Goal: Task Accomplishment & Management: Complete application form

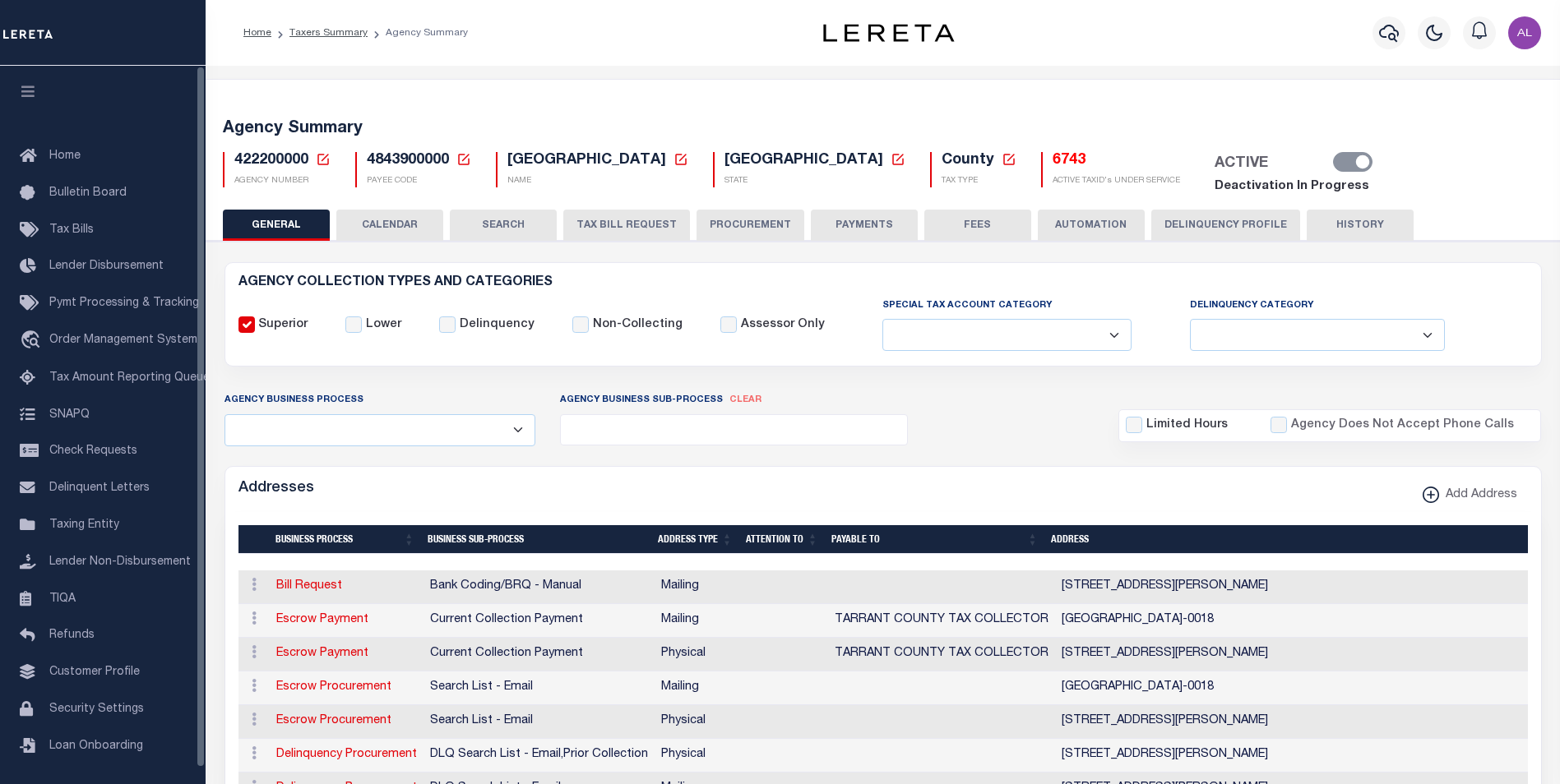
select select
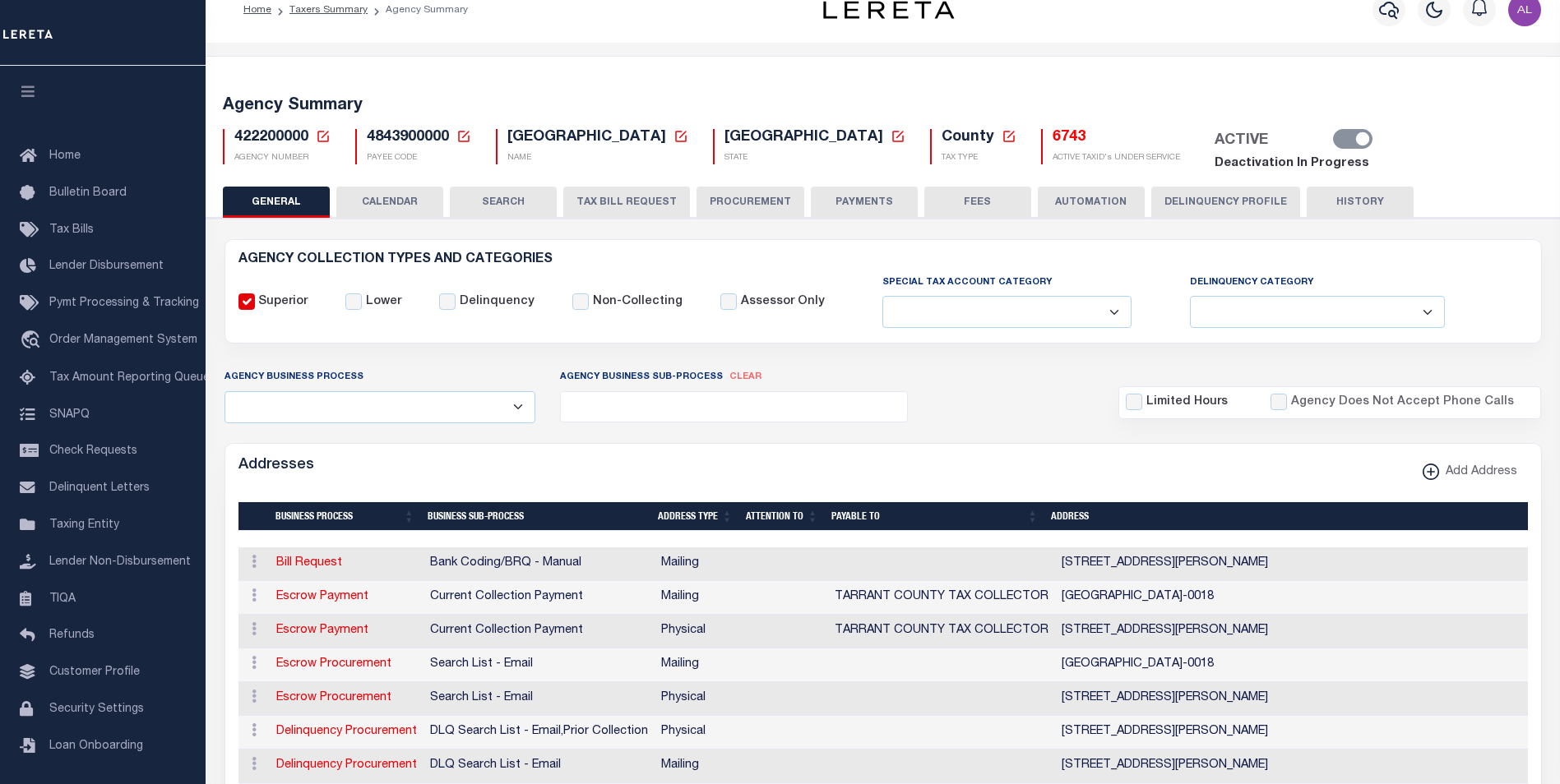
scroll to position [34, 0]
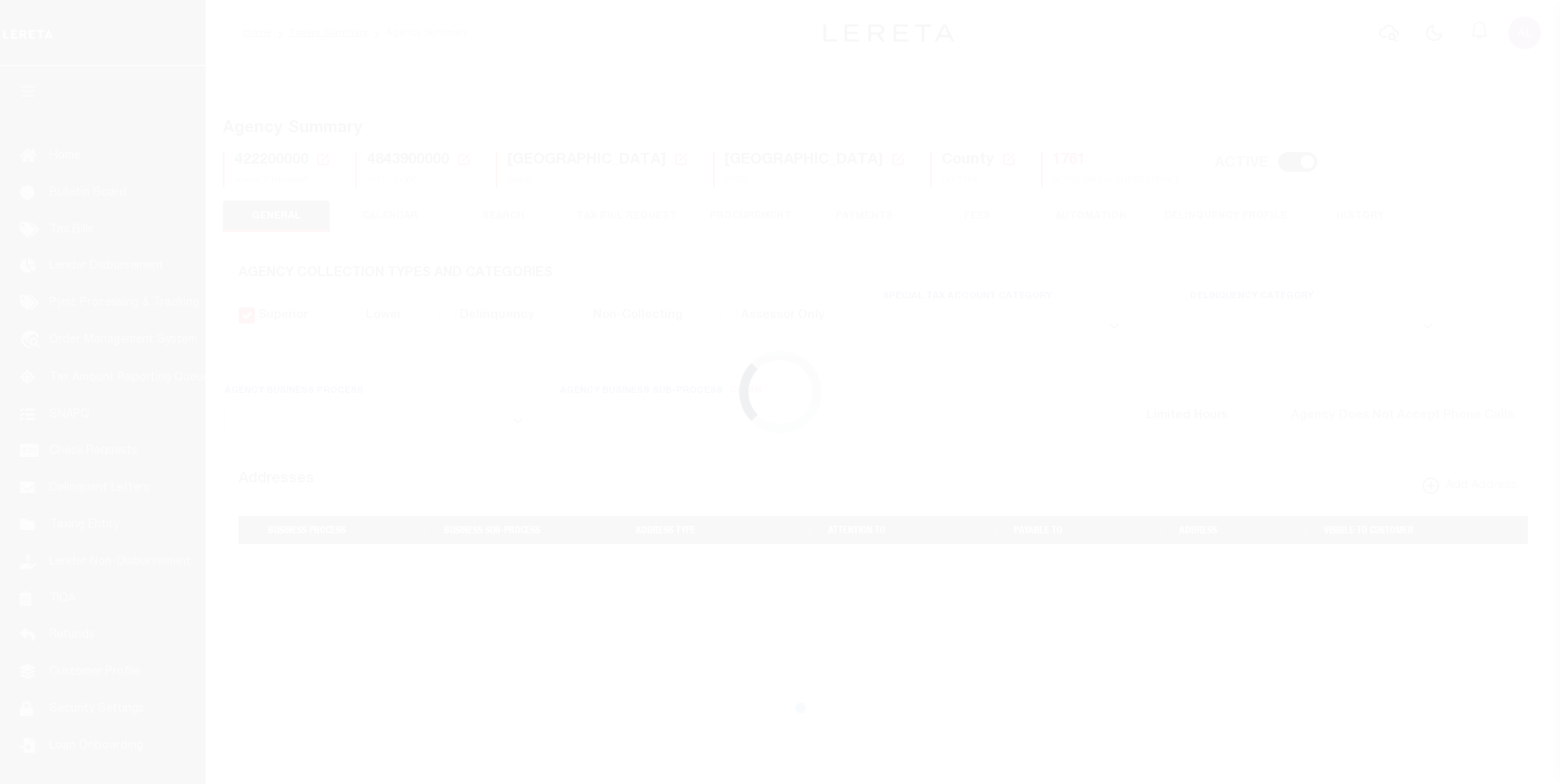
select select
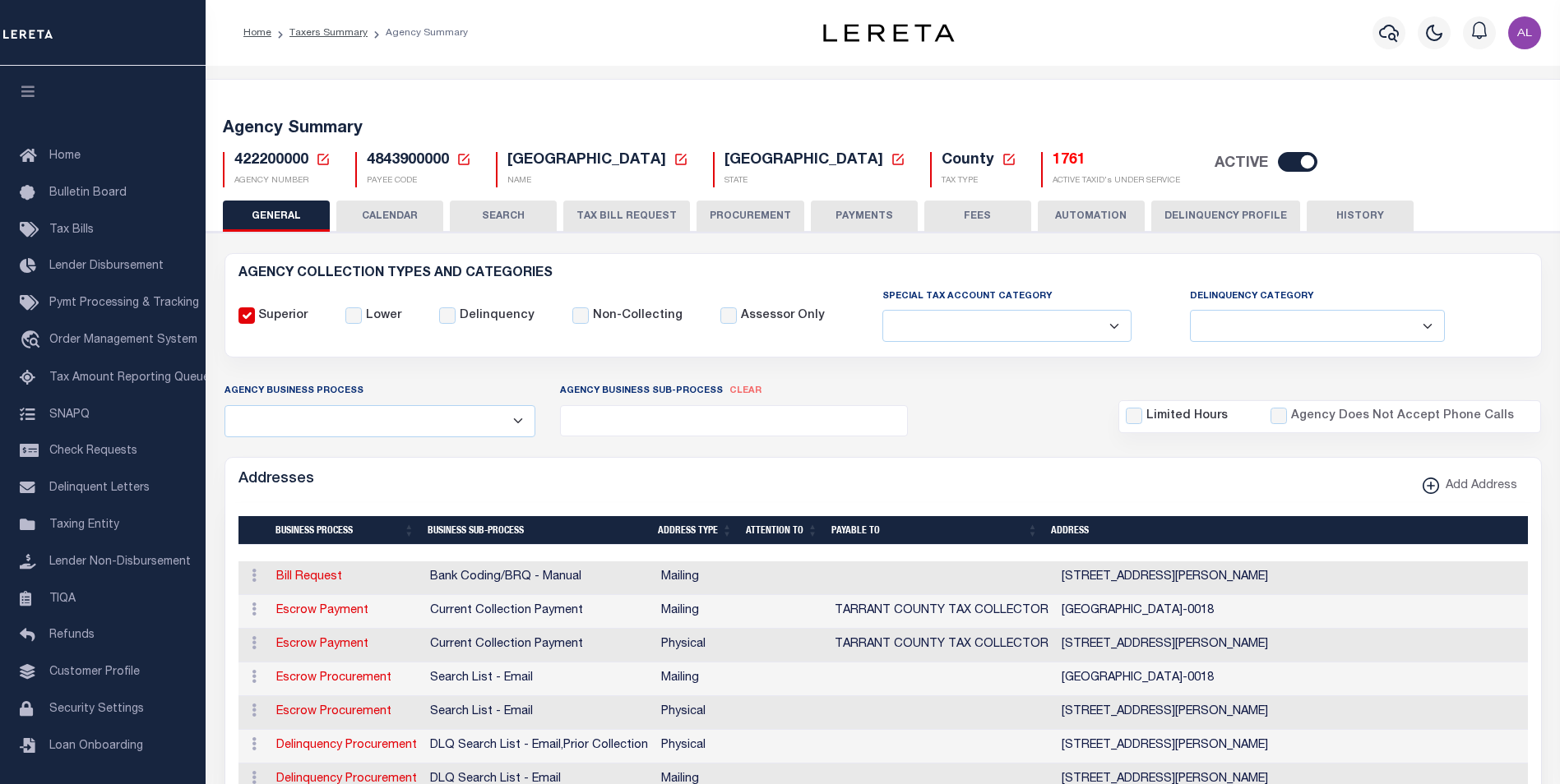
scroll to position [34, 0]
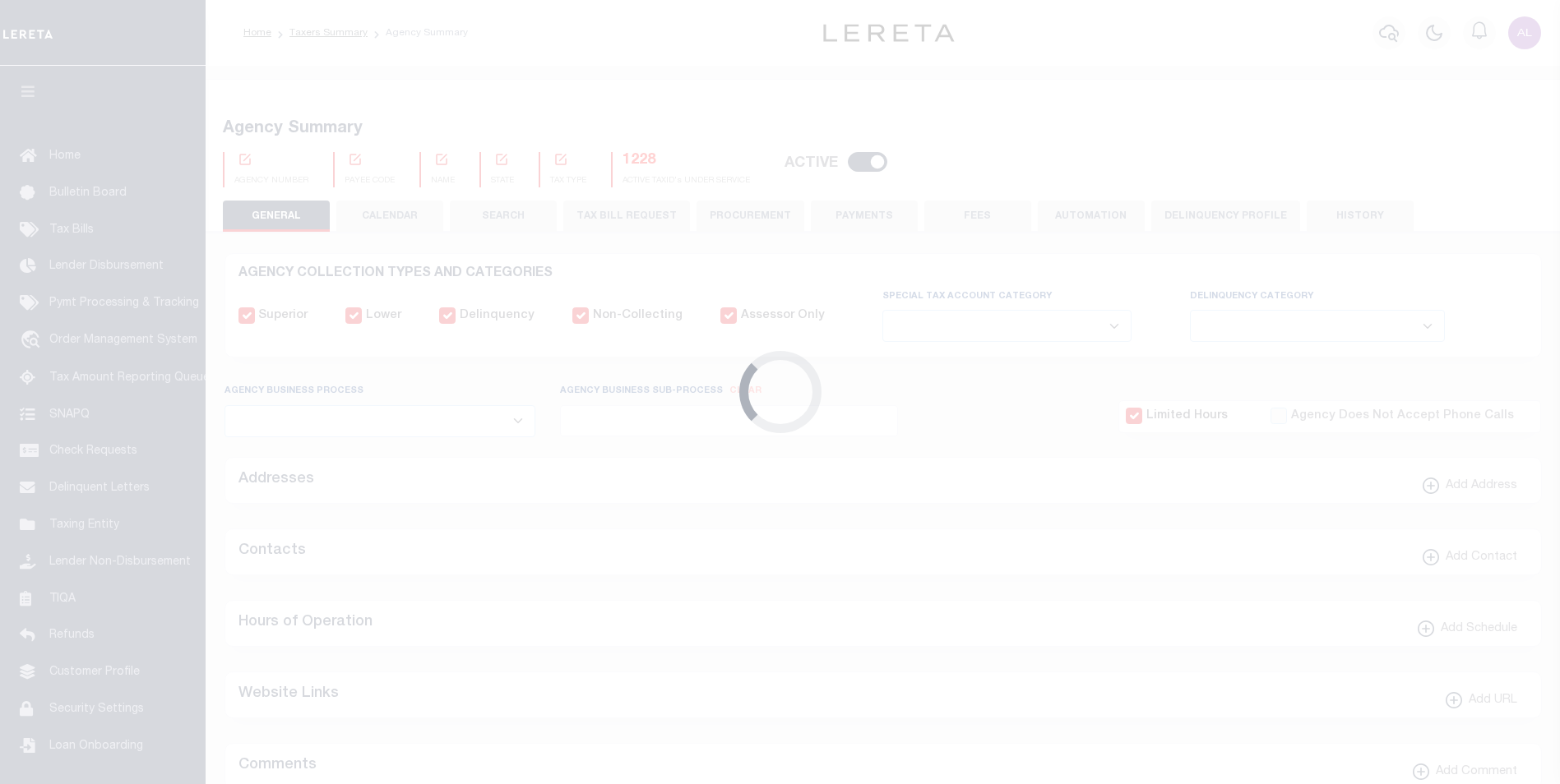
select select
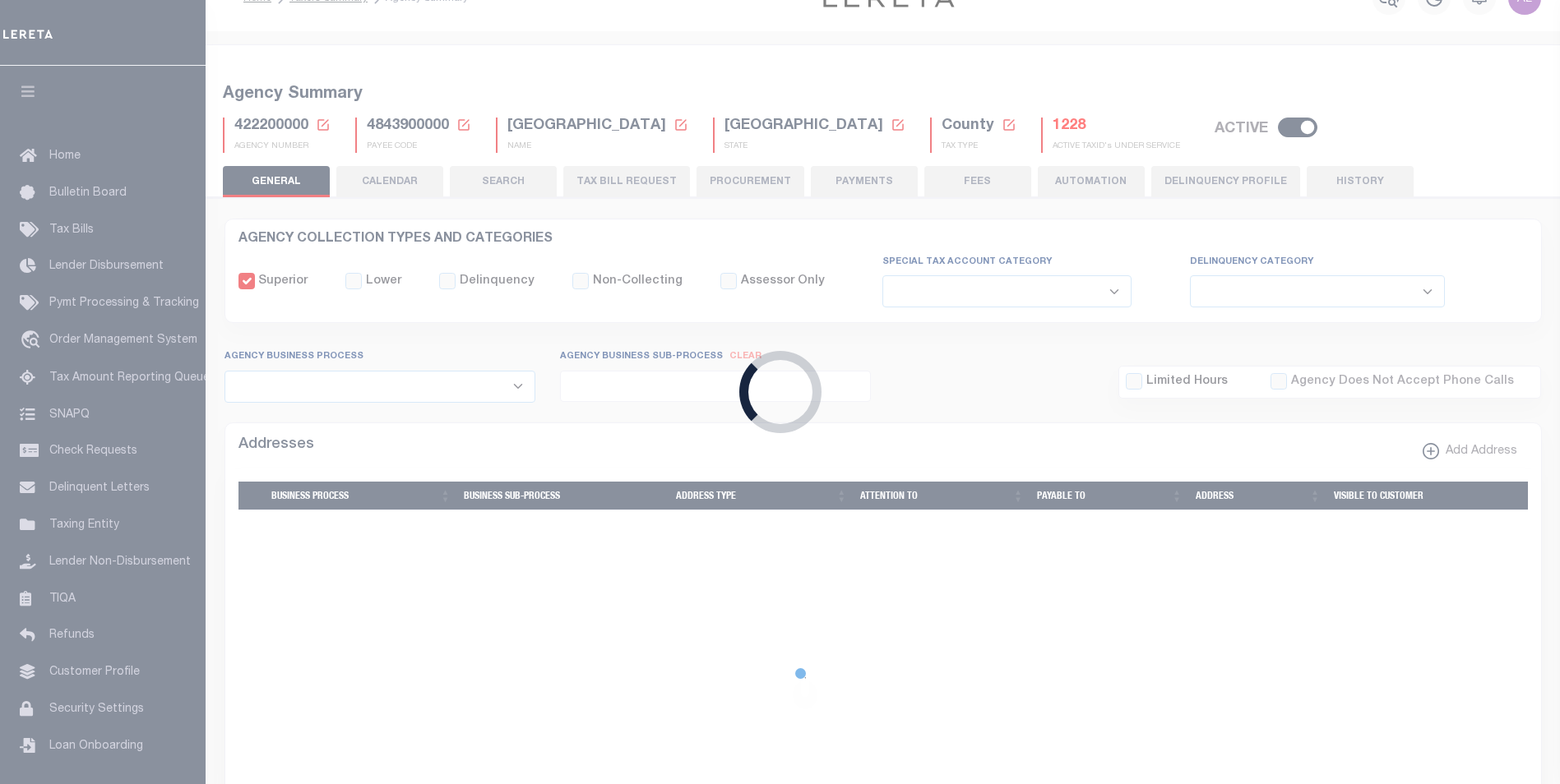
checkbox input "false"
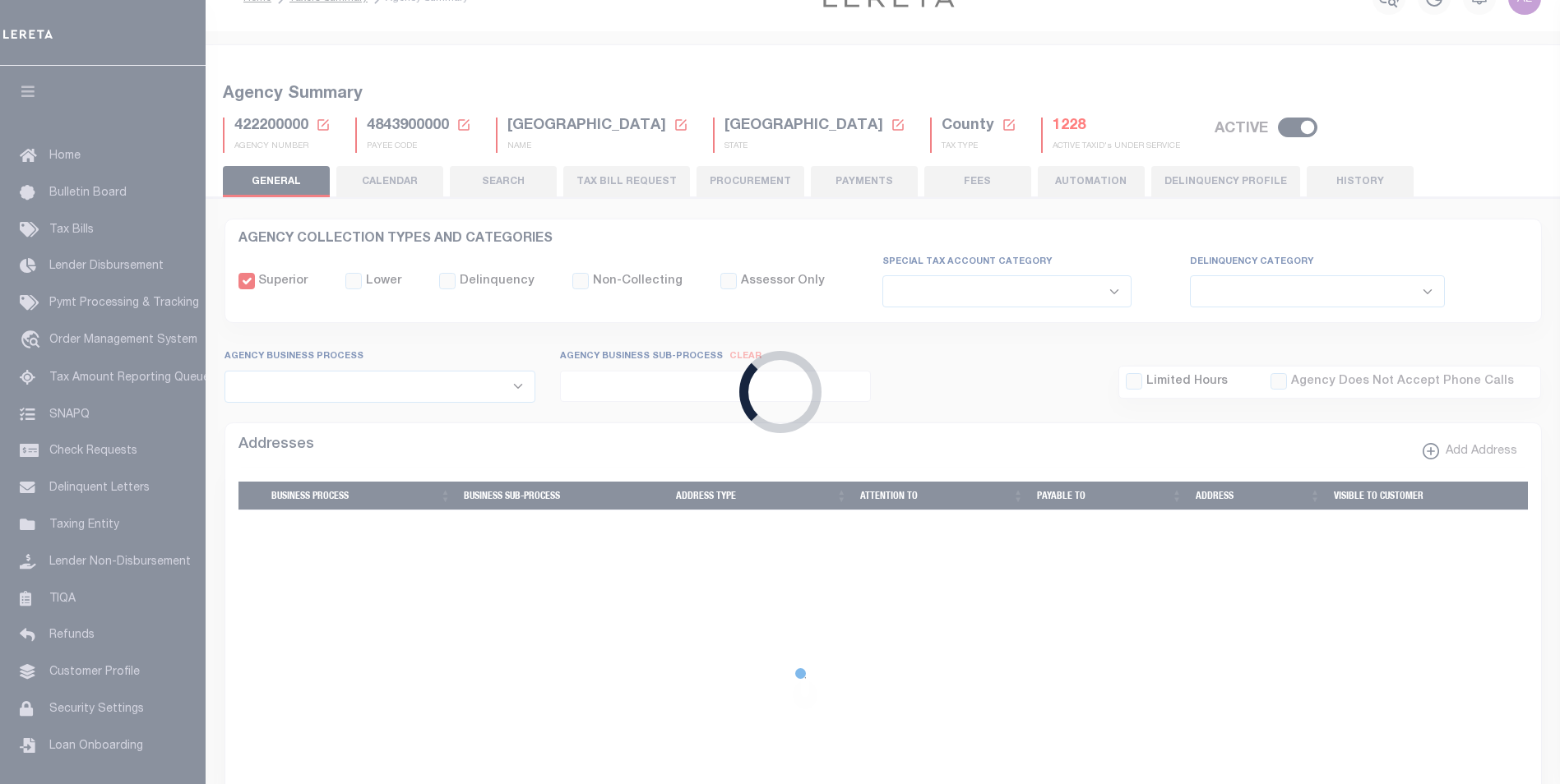
type input "4843900000"
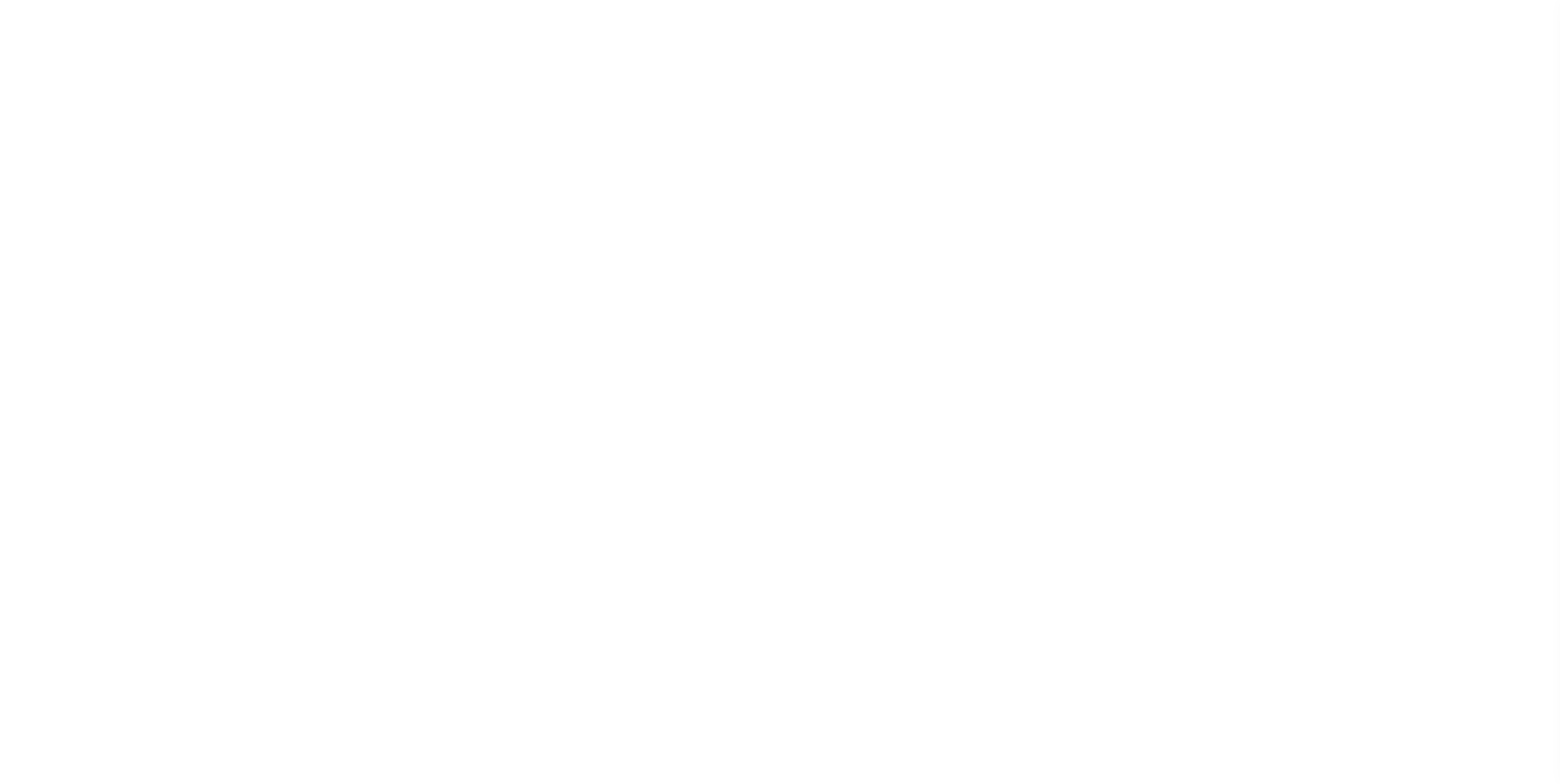
select select
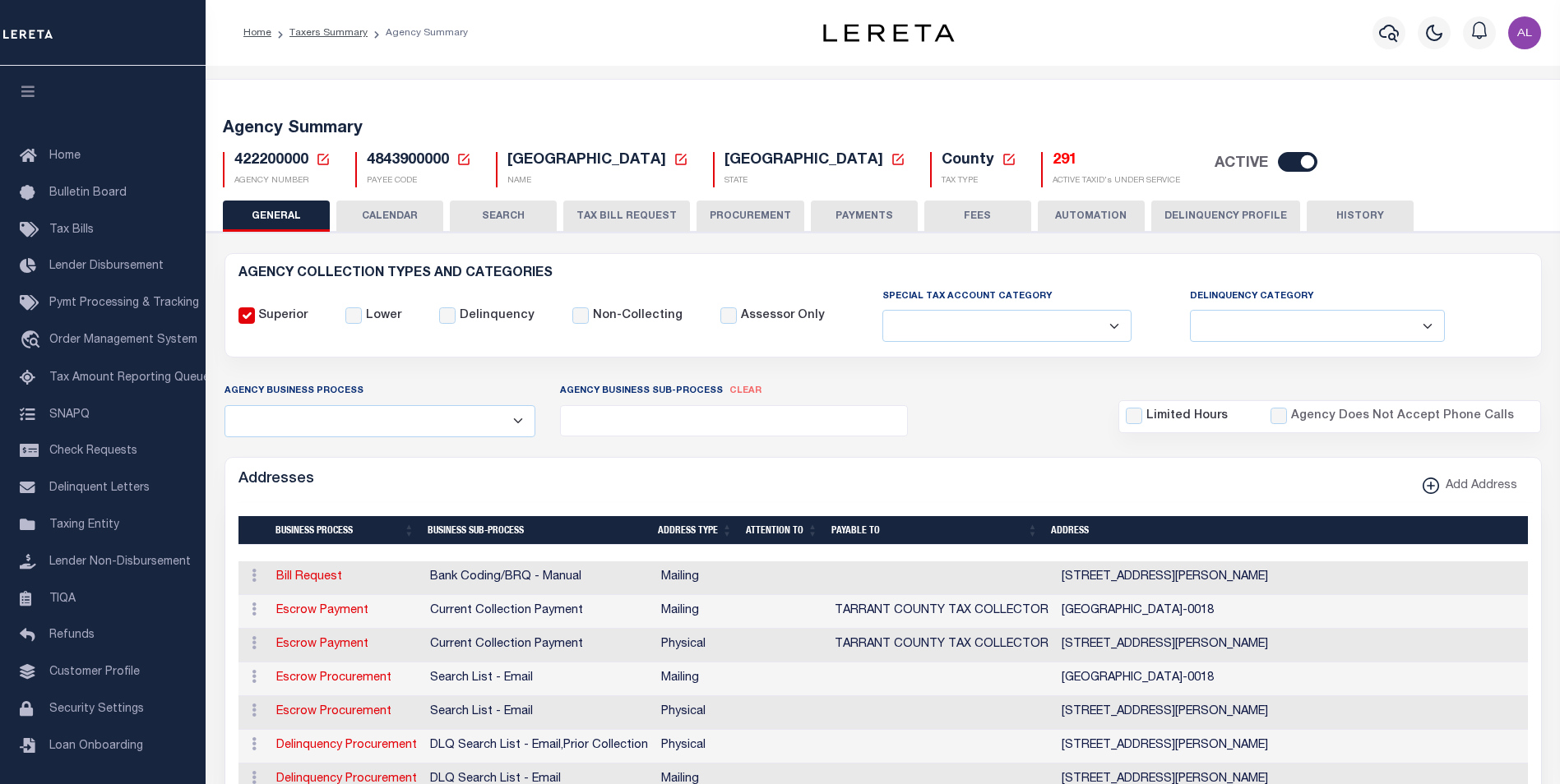
scroll to position [34, 0]
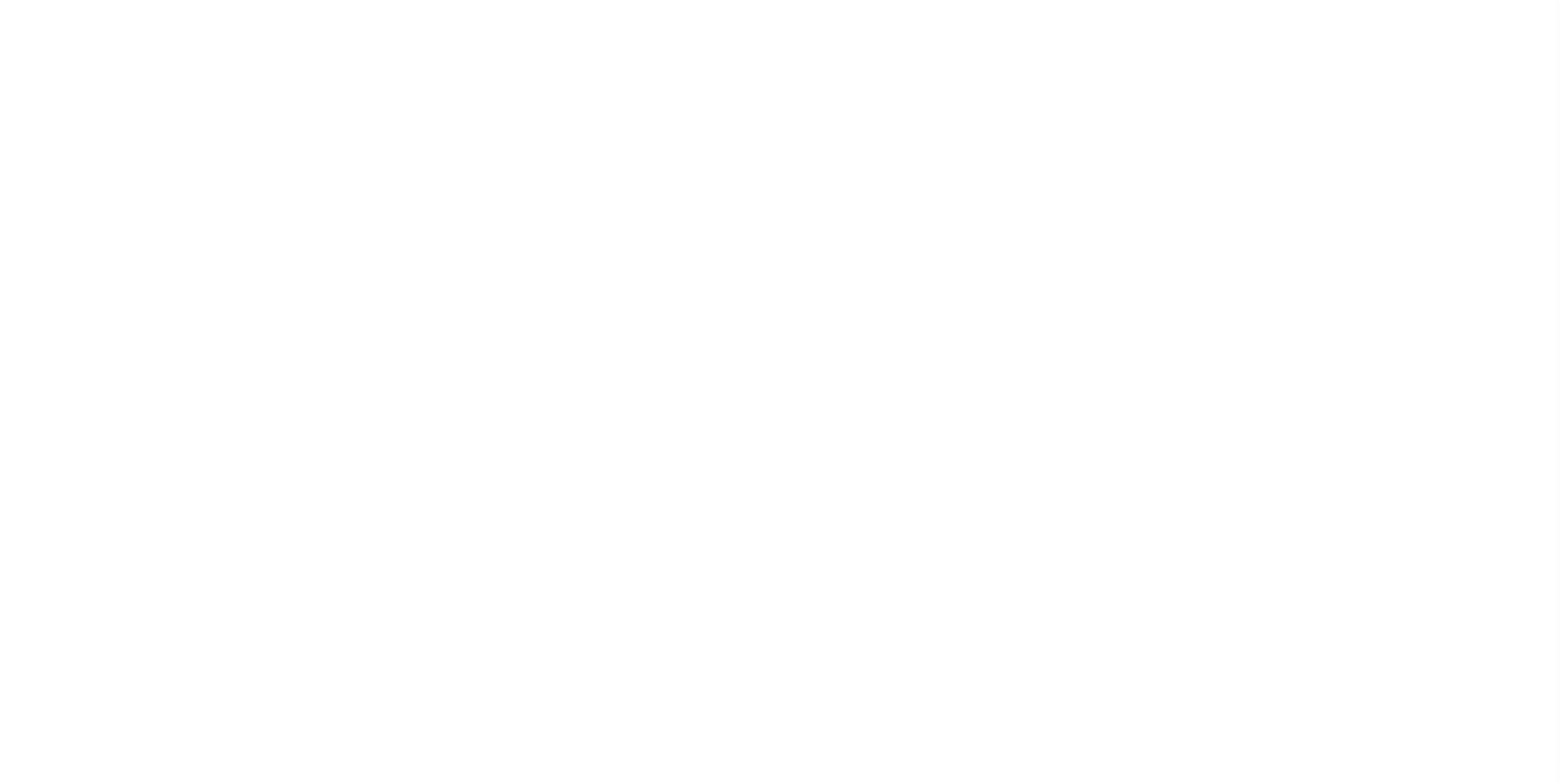
select select
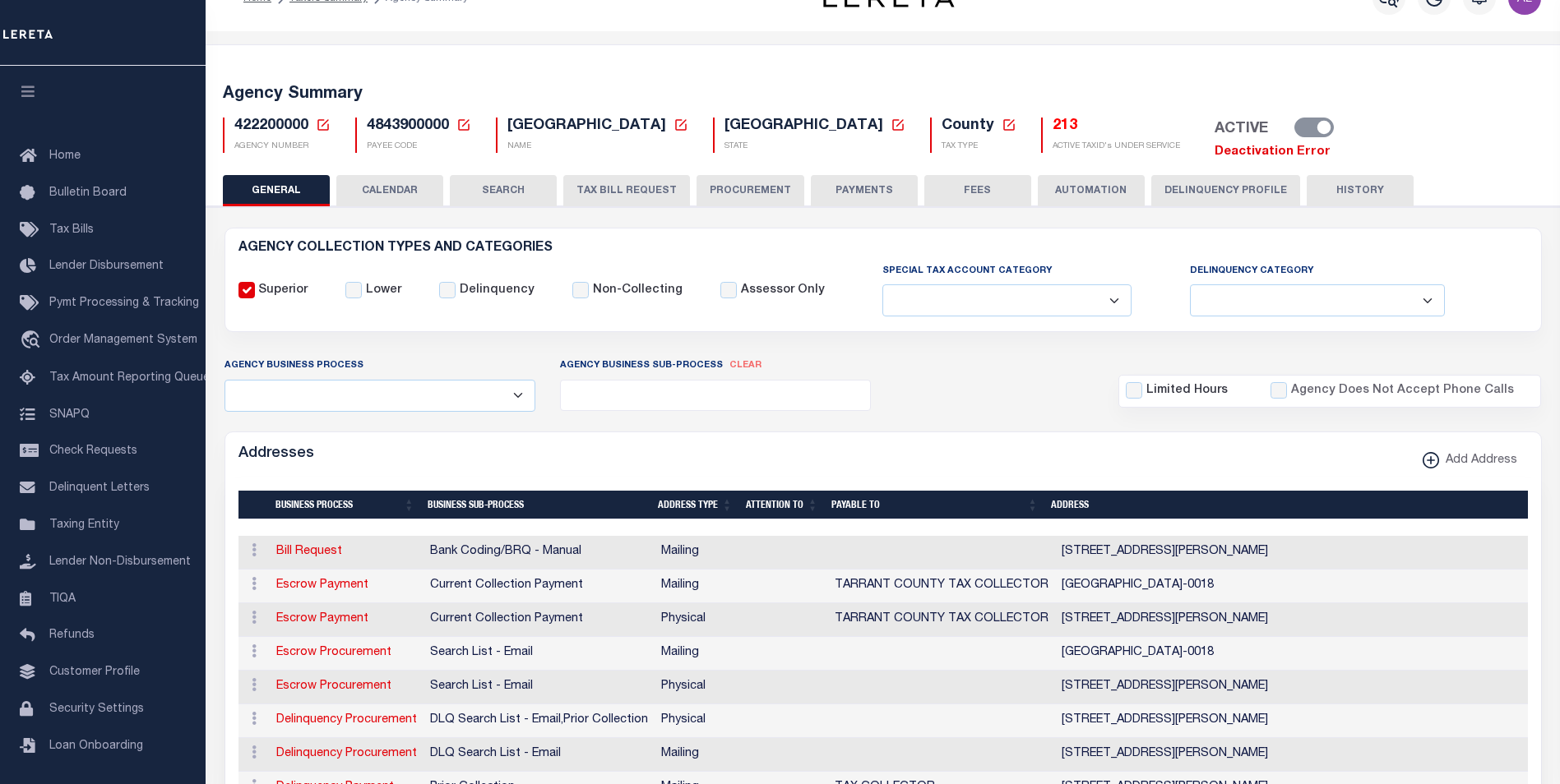
scroll to position [34, 0]
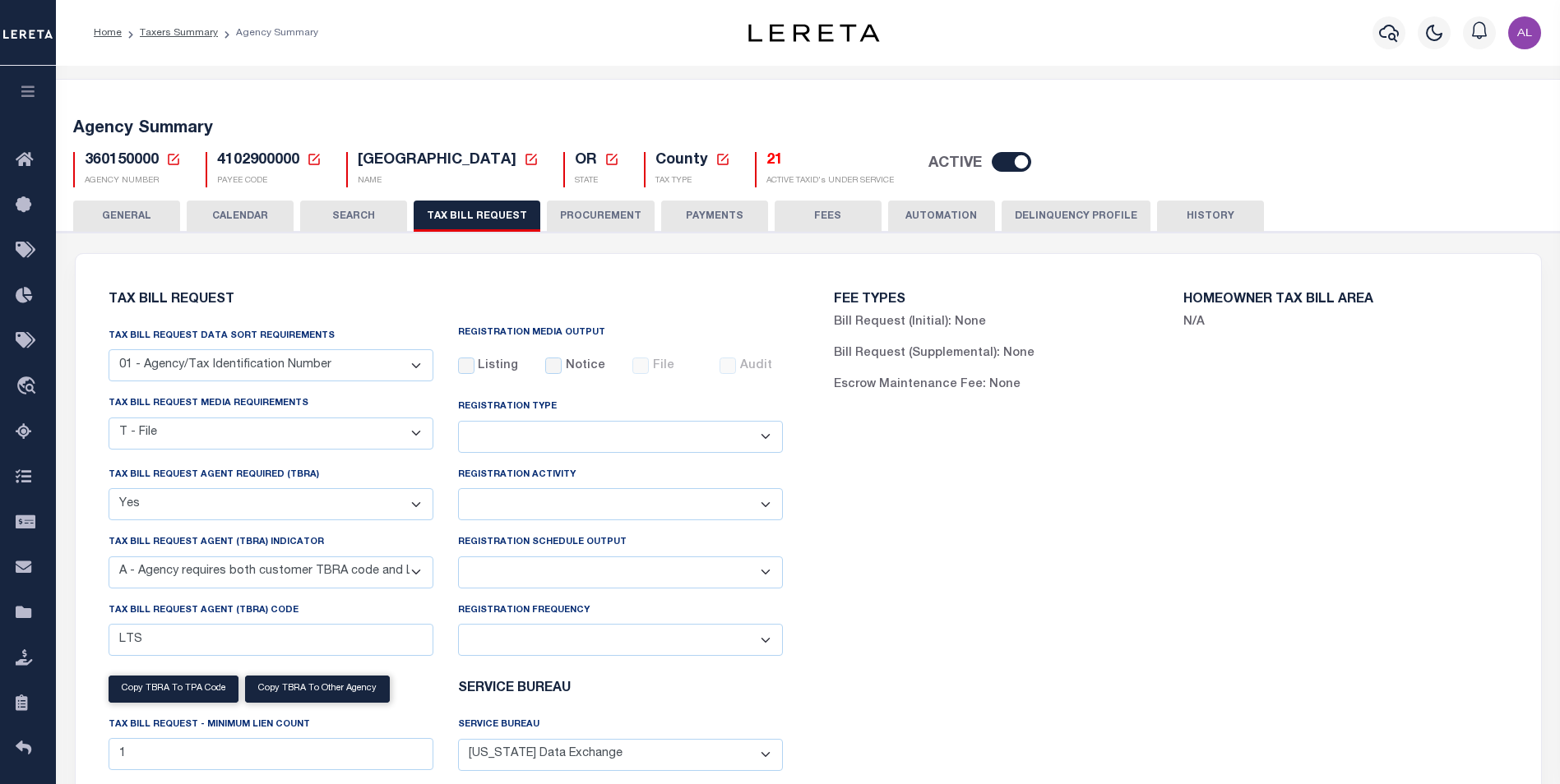
select select "22"
select select "true"
select select "9"
select select
select select "4100743000"
